Goal: Task Accomplishment & Management: Manage account settings

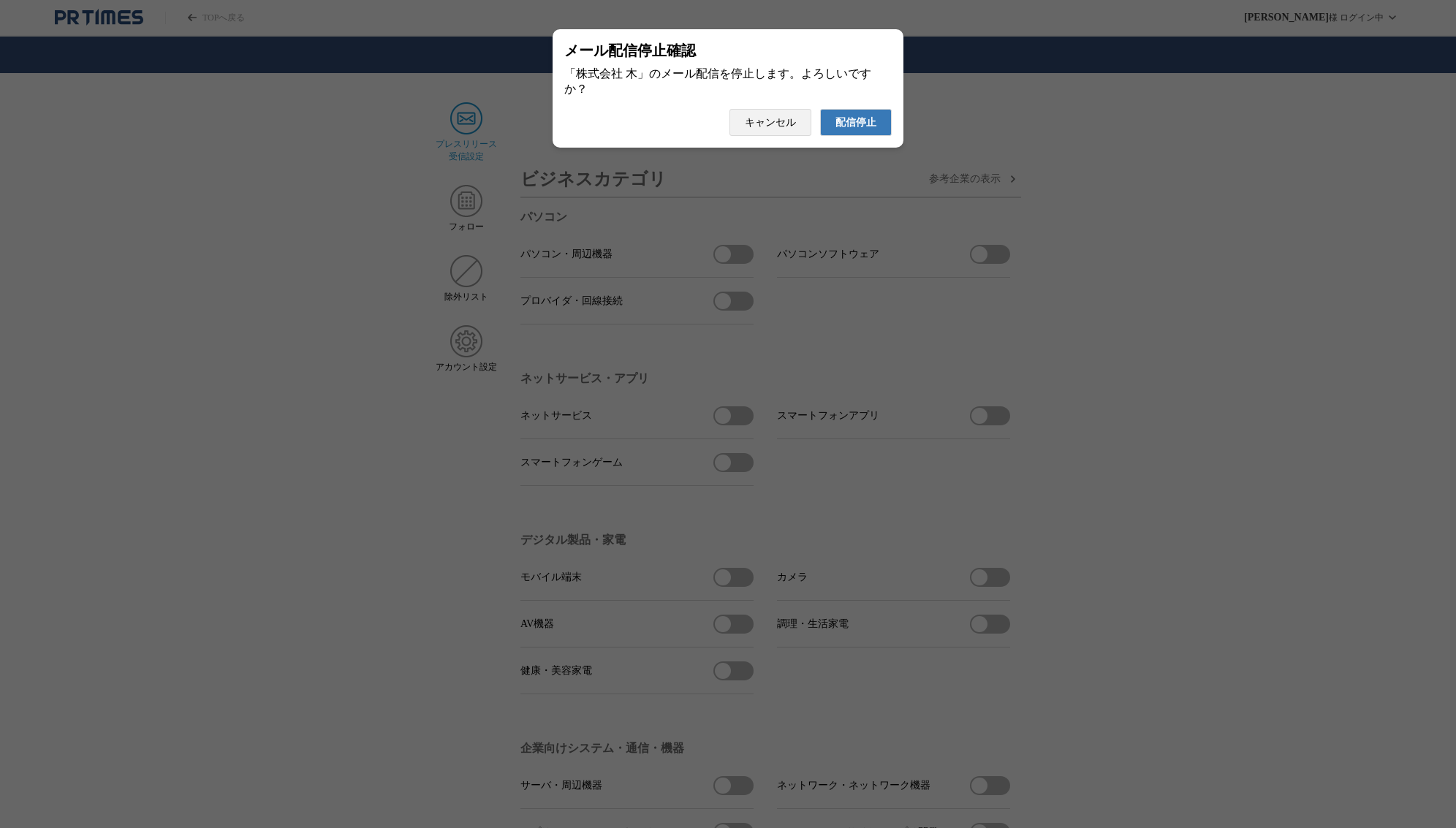
click at [855, 136] on button "配信停止" at bounding box center [856, 122] width 72 height 27
click at [848, 123] on span "配信停止" at bounding box center [856, 123] width 41 height 13
click at [857, 124] on span "配信停止" at bounding box center [856, 123] width 41 height 13
click at [867, 126] on span "配信停止" at bounding box center [856, 123] width 41 height 13
click at [861, 130] on span "配信停止" at bounding box center [856, 123] width 41 height 13
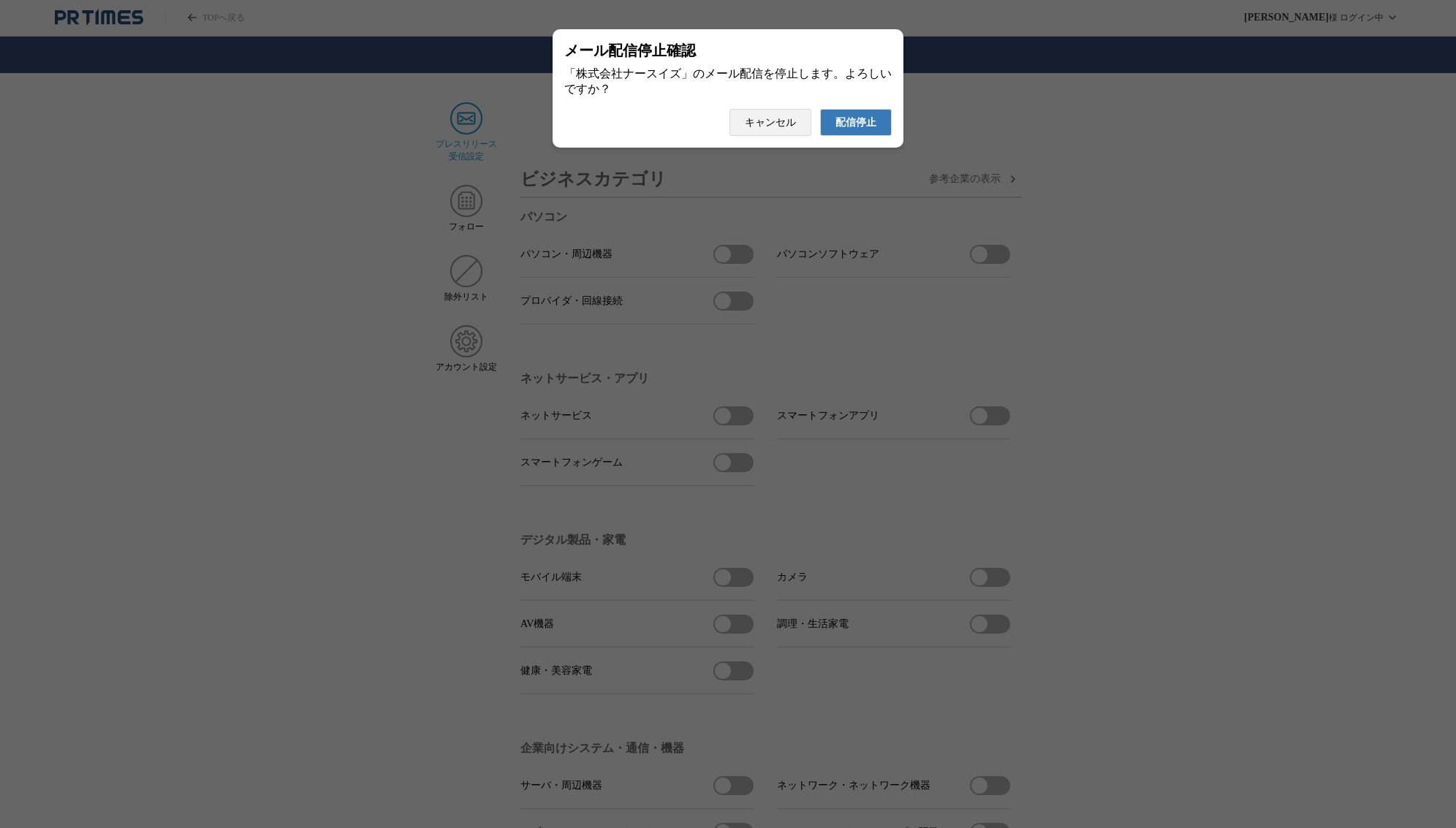
click at [871, 130] on span "配信停止" at bounding box center [856, 123] width 41 height 13
click at [861, 130] on span "配信停止" at bounding box center [856, 123] width 41 height 13
click at [843, 123] on span "配信停止" at bounding box center [856, 123] width 41 height 13
click at [876, 130] on span "配信停止" at bounding box center [856, 123] width 41 height 13
click at [875, 126] on span "配信停止" at bounding box center [856, 123] width 41 height 13
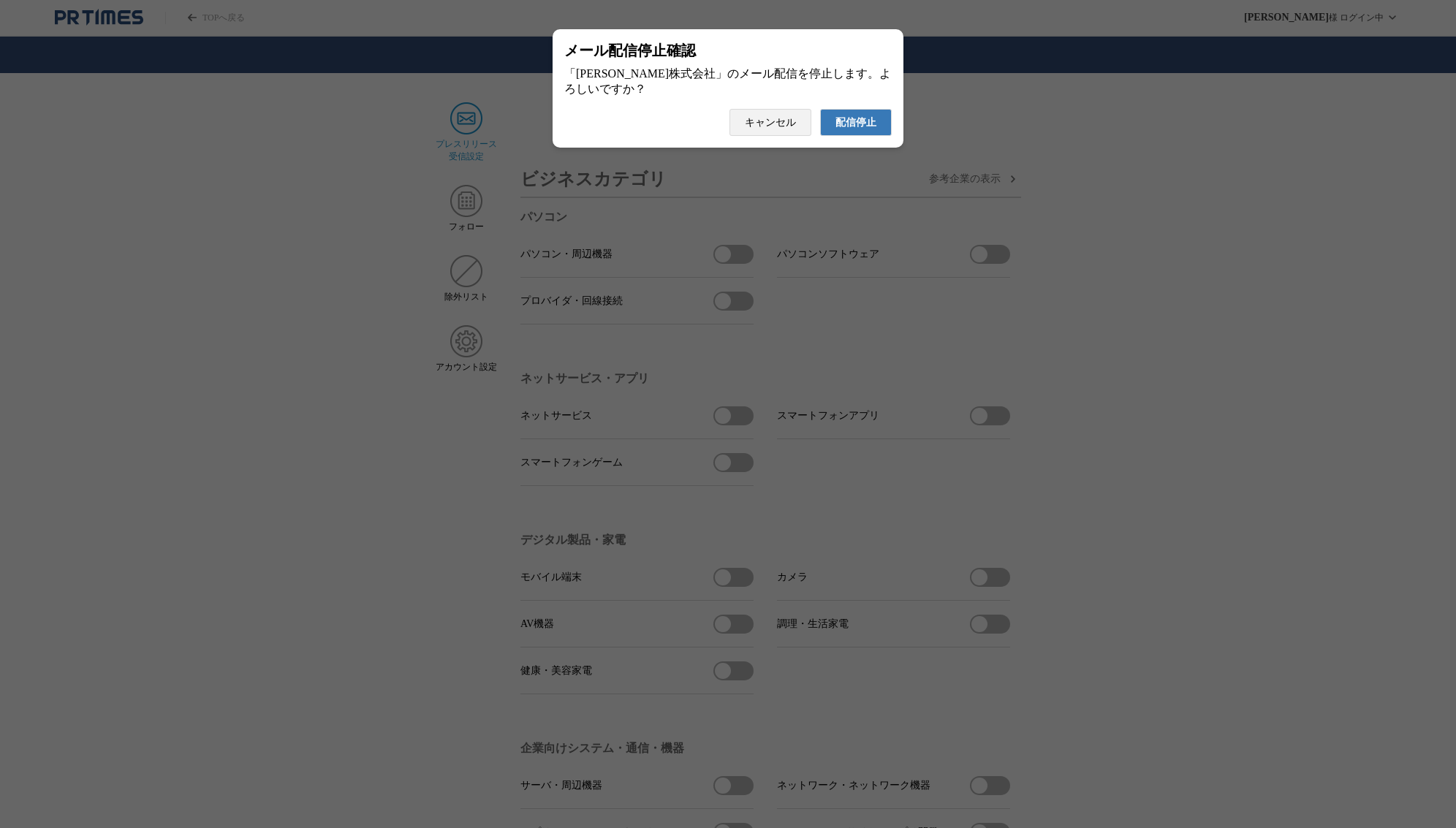
click at [839, 130] on span "配信停止" at bounding box center [856, 123] width 41 height 13
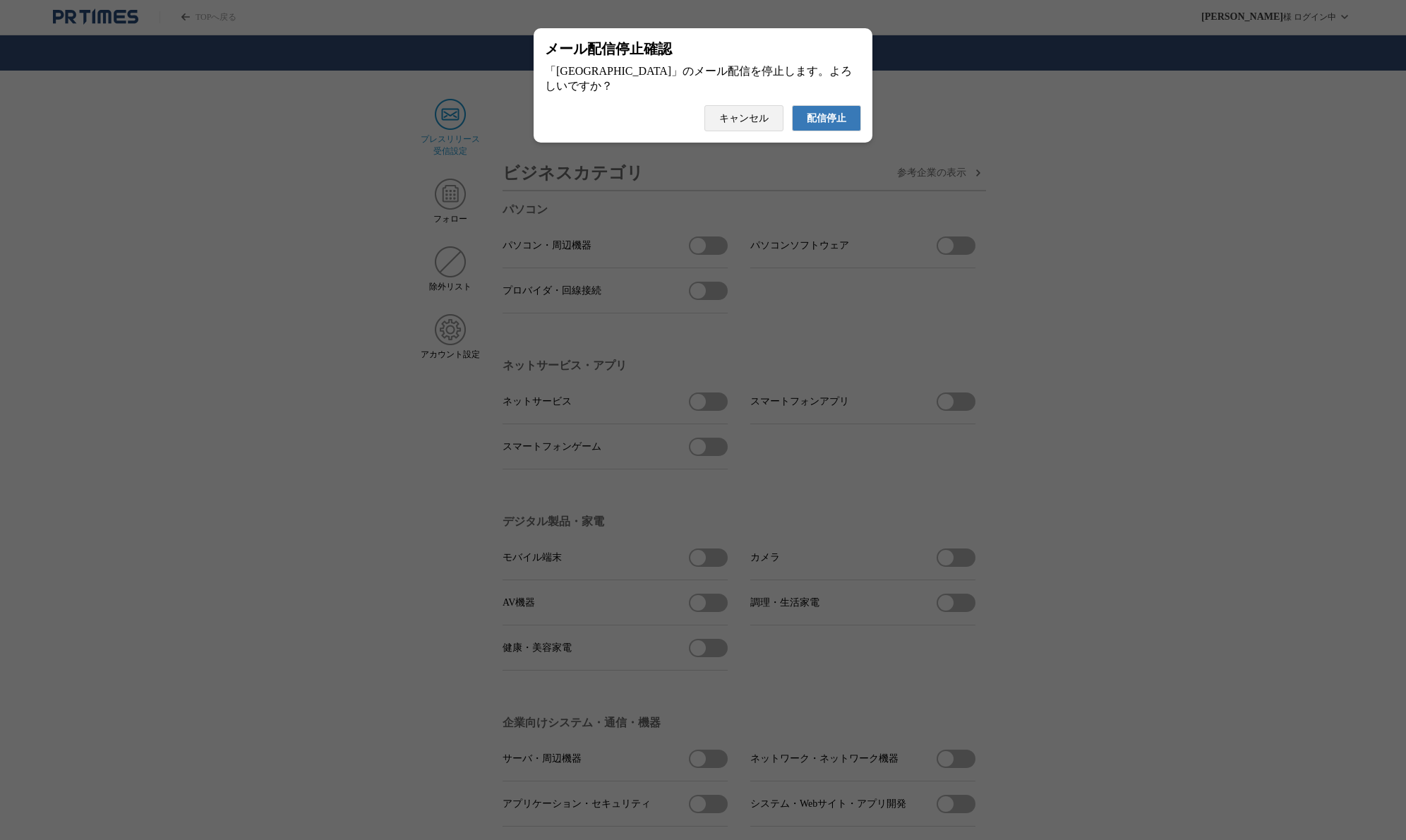
click at [831, 113] on span "配信停止" at bounding box center [827, 119] width 39 height 13
click at [820, 125] on span "配信停止" at bounding box center [827, 119] width 39 height 13
